Goal: Task Accomplishment & Management: Use online tool/utility

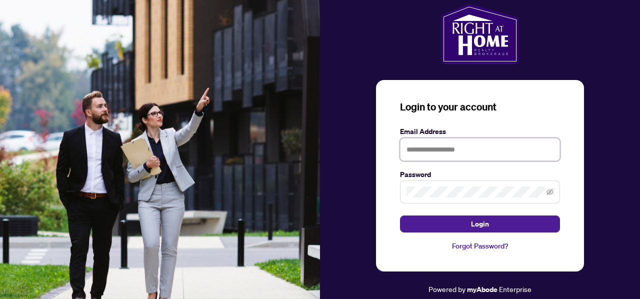
click at [459, 159] on input "text" at bounding box center [480, 149] width 160 height 23
type input "*"
type input "**********"
click at [400, 215] on button "Login" at bounding box center [480, 223] width 160 height 17
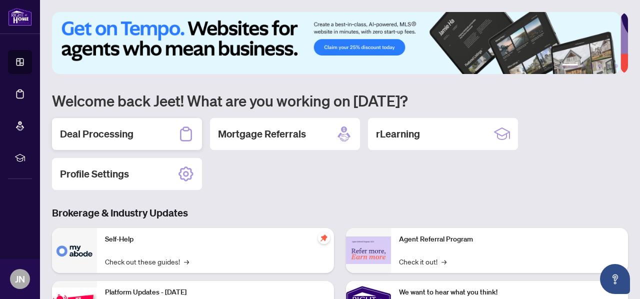
click at [105, 131] on h2 "Deal Processing" at bounding box center [96, 134] width 73 height 14
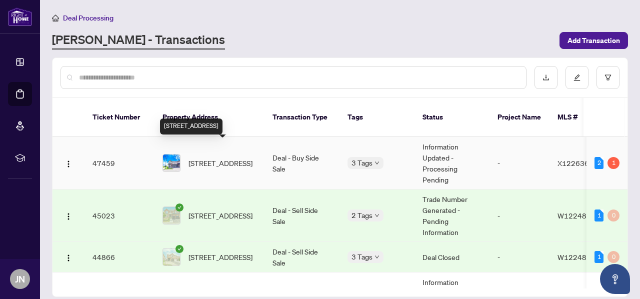
click at [210, 157] on span "[STREET_ADDRESS]" at bounding box center [220, 162] width 64 height 11
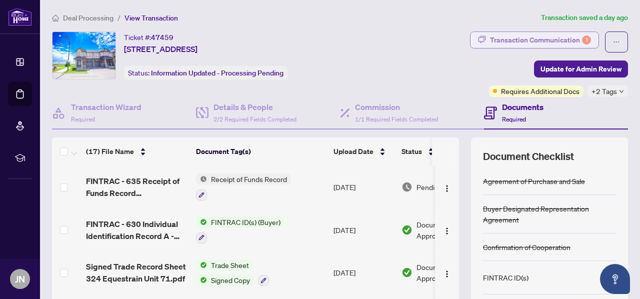
click at [514, 40] on div "Transaction Communication 1" at bounding box center [540, 40] width 101 height 16
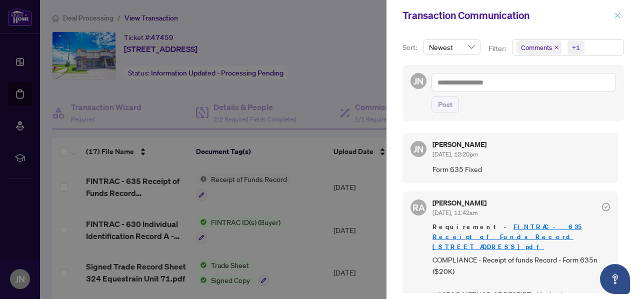
click at [617, 12] on icon "close" at bounding box center [617, 15] width 7 height 7
